Goal: Task Accomplishment & Management: Manage account settings

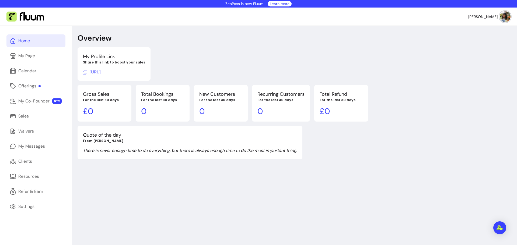
click at [85, 72] on icon at bounding box center [85, 72] width 4 height 4
click at [34, 56] on div "My Page" at bounding box center [26, 56] width 17 height 6
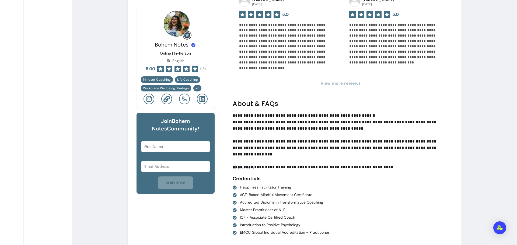
scroll to position [673, 0]
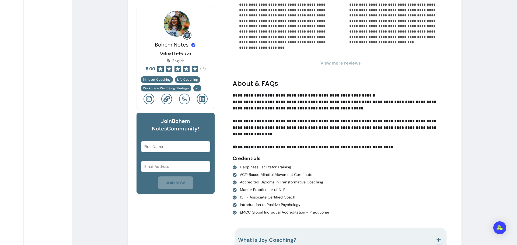
click at [246, 150] on span "Show more" at bounding box center [244, 147] width 22 height 6
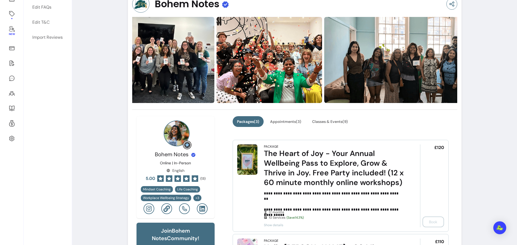
scroll to position [0, 0]
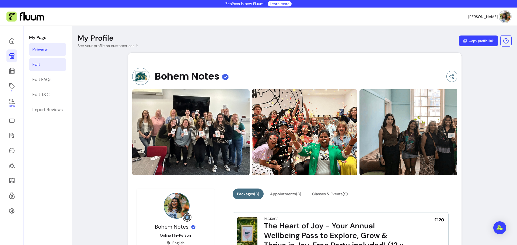
click at [36, 66] on div "Edit" at bounding box center [36, 64] width 8 height 6
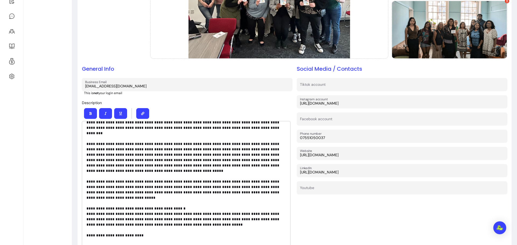
scroll to position [27, 0]
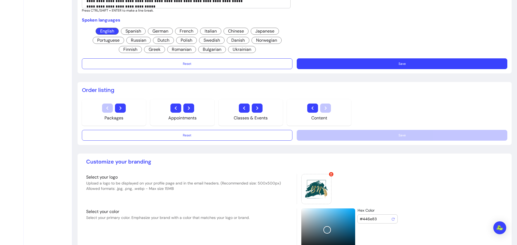
scroll to position [404, 0]
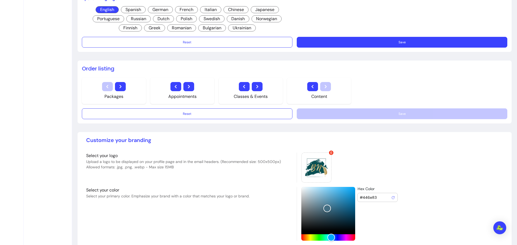
click at [408, 40] on button "Save" at bounding box center [402, 42] width 211 height 11
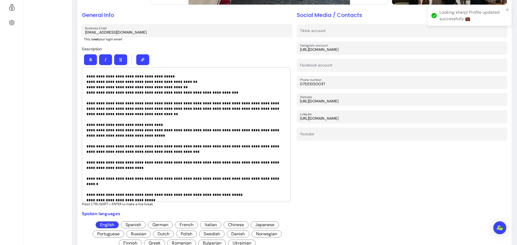
scroll to position [0, 0]
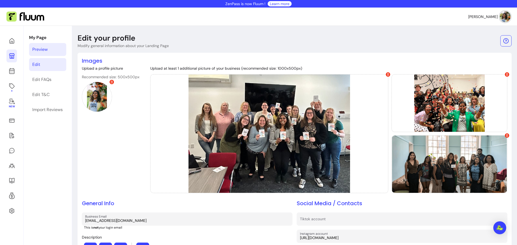
click at [37, 48] on div "Preview" at bounding box center [39, 49] width 15 height 6
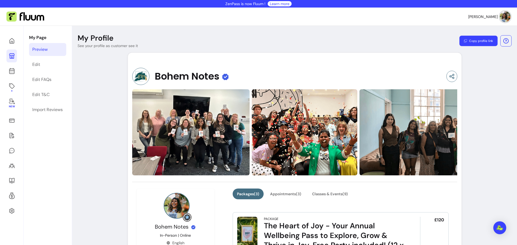
click at [477, 39] on button "Copy profile link" at bounding box center [478, 41] width 38 height 11
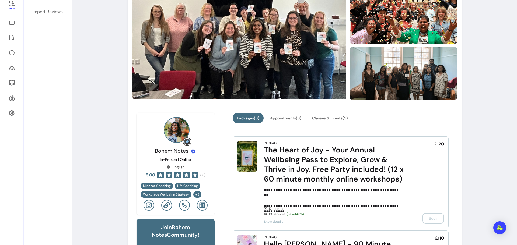
scroll to position [108, 0]
